Goal: Task Accomplishment & Management: Complete application form

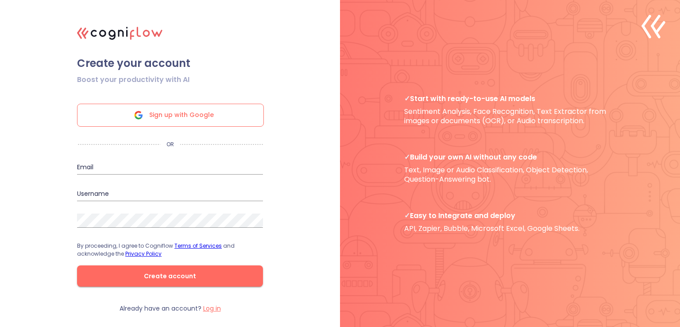
click at [212, 125] on div "Sign up with Google" at bounding box center [170, 115] width 187 height 23
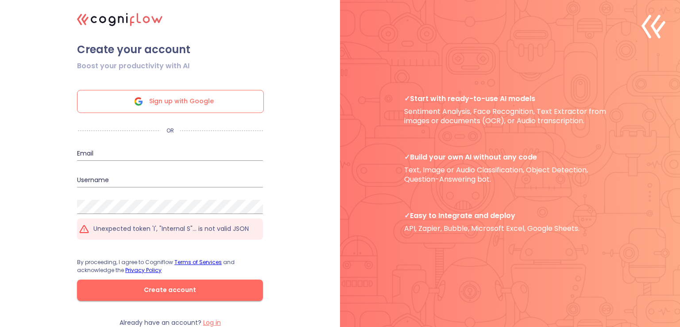
click at [166, 234] on div "Unexpected token 'I', "Internal S"... is not valid JSON" at bounding box center [170, 228] width 186 height 21
click at [180, 228] on p "Unexpected token 'I', "Internal S"... is not valid JSON" at bounding box center [170, 228] width 155 height 8
click at [168, 149] on input "email" at bounding box center [170, 153] width 186 height 14
type input "[EMAIL_ADDRESS][DOMAIN_NAME]"
type input "amitzuker12"
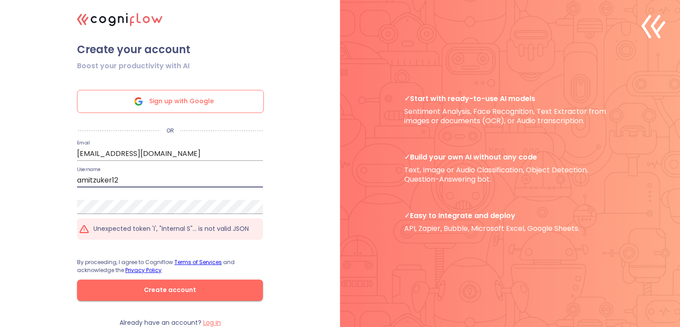
click at [117, 179] on input "amitzuker12" at bounding box center [170, 180] width 186 height 14
click at [137, 181] on input "amitzuker12" at bounding box center [170, 180] width 186 height 14
click at [175, 152] on input "[EMAIL_ADDRESS][DOMAIN_NAME]" at bounding box center [170, 153] width 186 height 14
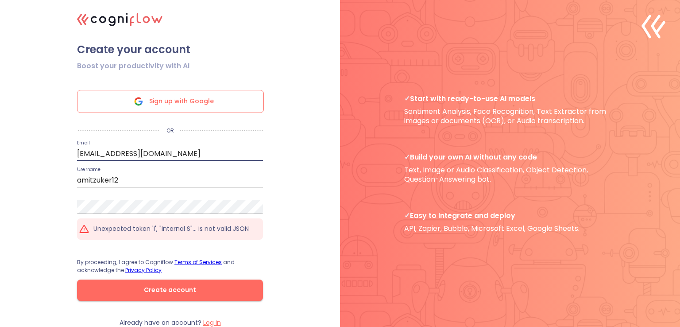
click at [175, 152] on input "[EMAIL_ADDRESS][DOMAIN_NAME]" at bounding box center [170, 153] width 186 height 14
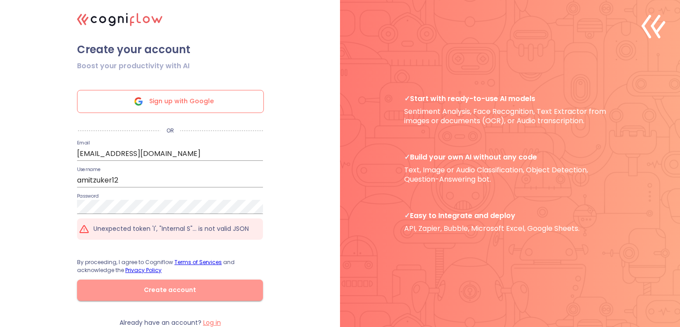
click at [161, 284] on button "Create account" at bounding box center [170, 289] width 186 height 21
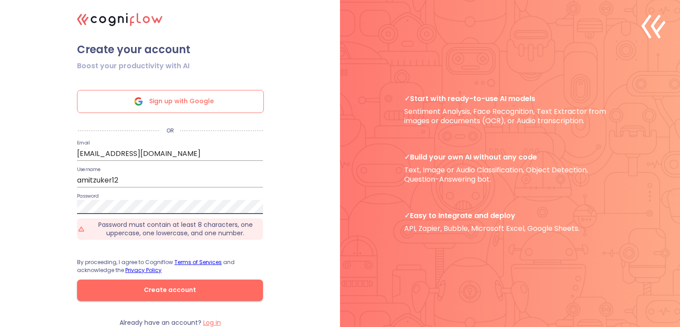
click at [76, 204] on form "Boost your productivity with AI Sign up with Google OR Email [EMAIL_ADDRESS][DO…" at bounding box center [169, 187] width 221 height 262
click at [48, 273] on div ".cls-1{fill:#141624;}.cls-2{fill:#eb5e60;}.cls-3{fill:none;stroke:#eb5e60;strok…" at bounding box center [340, 163] width 680 height 327
click at [129, 289] on span "Create account" at bounding box center [170, 289] width 158 height 11
